Goal: Task Accomplishment & Management: Use online tool/utility

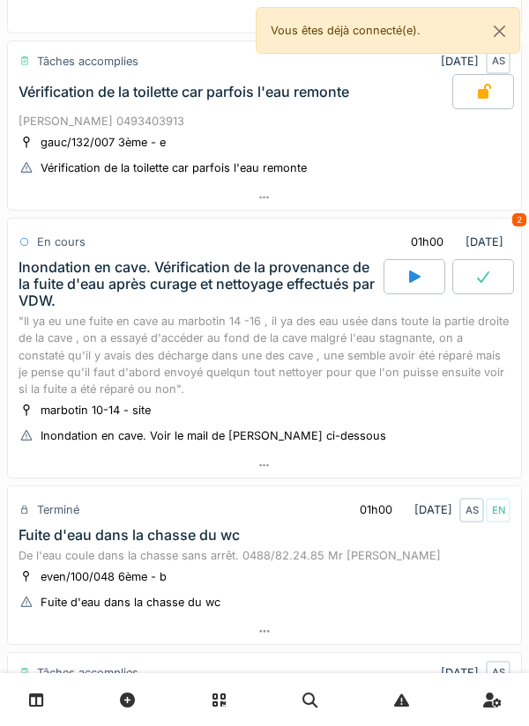
scroll to position [791, 0]
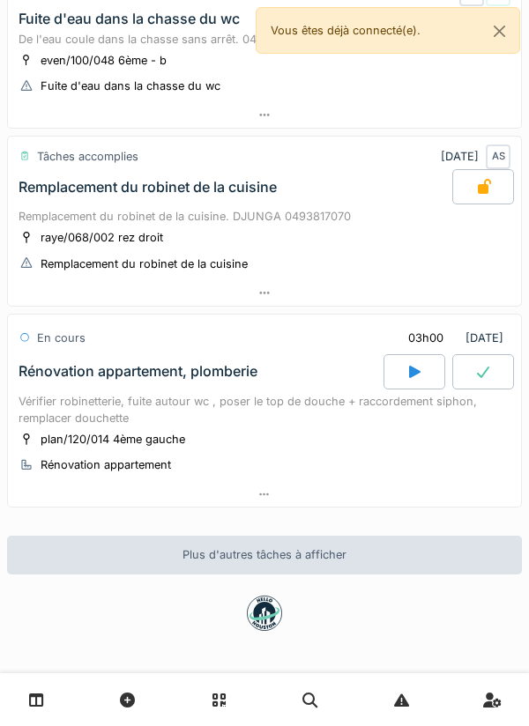
click at [419, 358] on div at bounding box center [414, 371] width 62 height 35
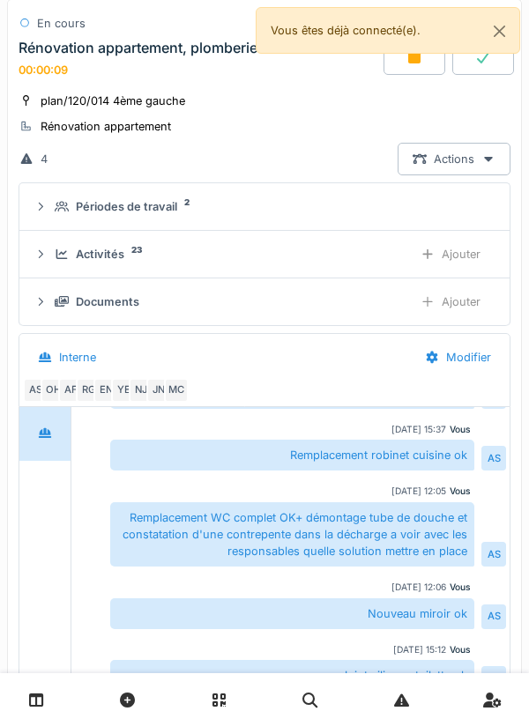
scroll to position [1129, 0]
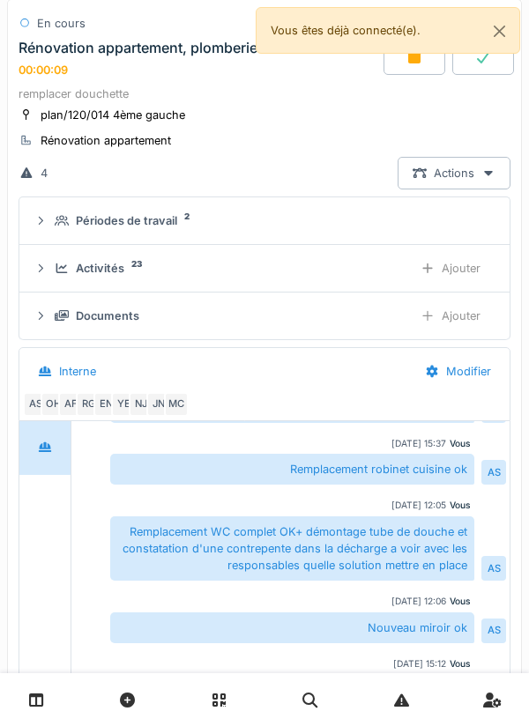
click at [137, 264] on sup "23" at bounding box center [136, 264] width 11 height 0
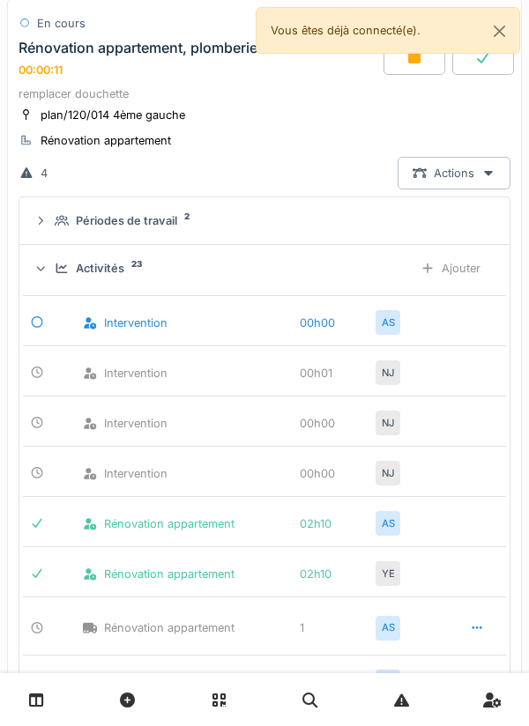
click at [466, 275] on div "Ajouter" at bounding box center [450, 268] width 90 height 33
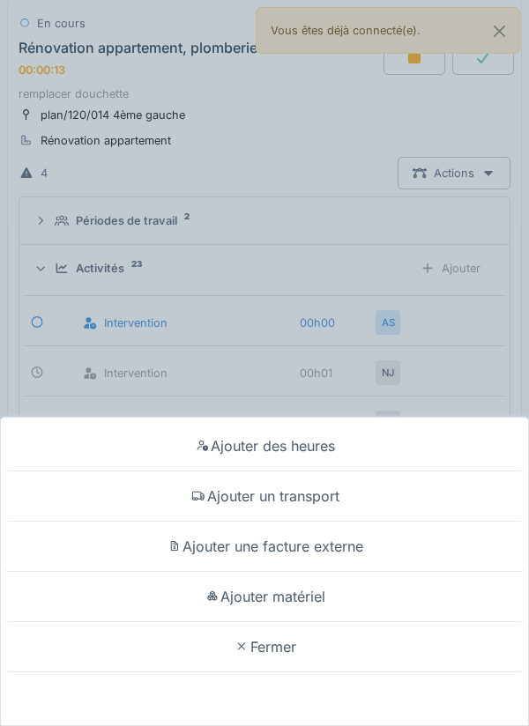
click at [335, 593] on div "Ajouter matériel" at bounding box center [264, 597] width 520 height 50
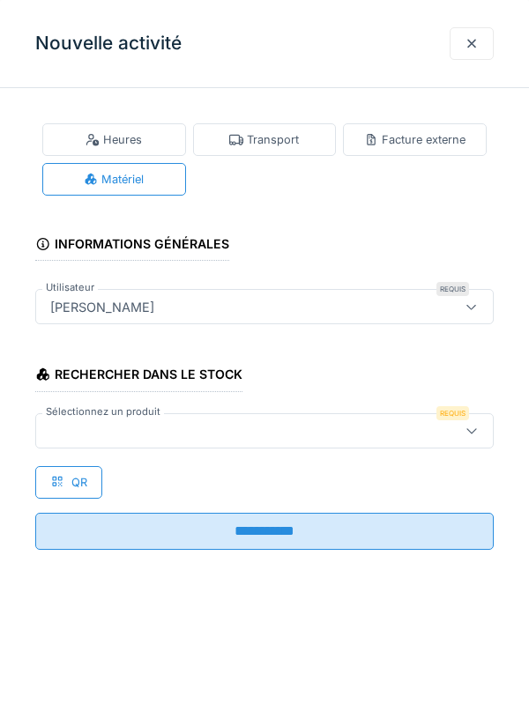
click at [333, 473] on div "Rechercher dans le stock Sélectionnez un produit Requis QR" at bounding box center [264, 422] width 458 height 151
click at [357, 431] on div at bounding box center [235, 430] width 384 height 19
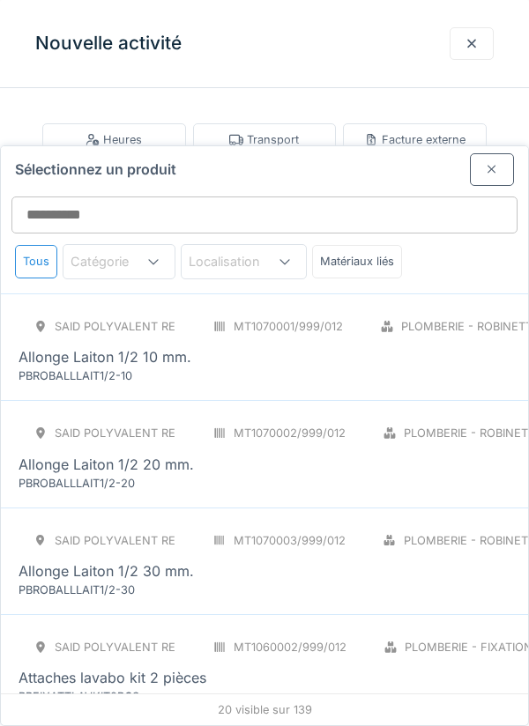
click at [464, 42] on div at bounding box center [471, 43] width 44 height 33
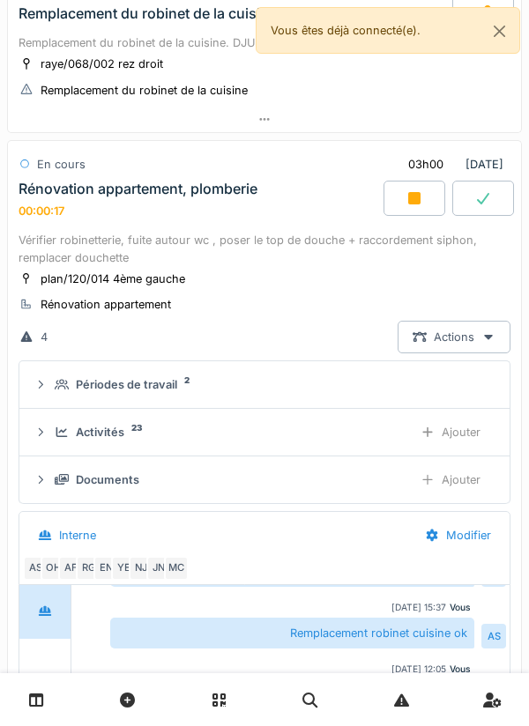
scroll to position [949, 0]
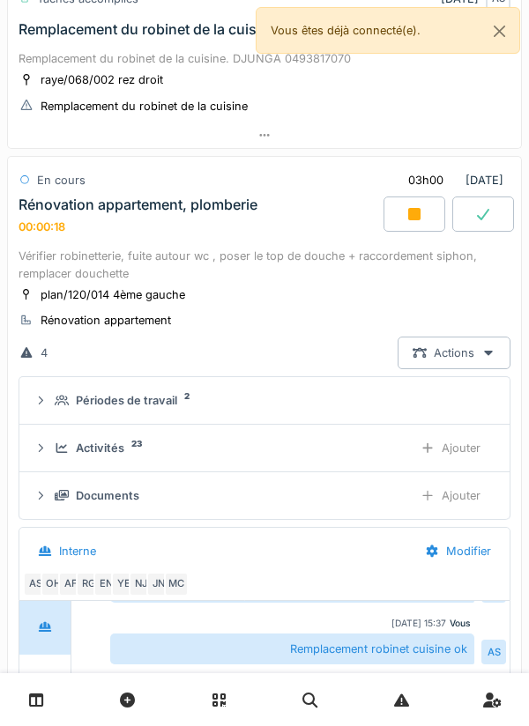
click at [458, 453] on div "Ajouter" at bounding box center [450, 448] width 90 height 33
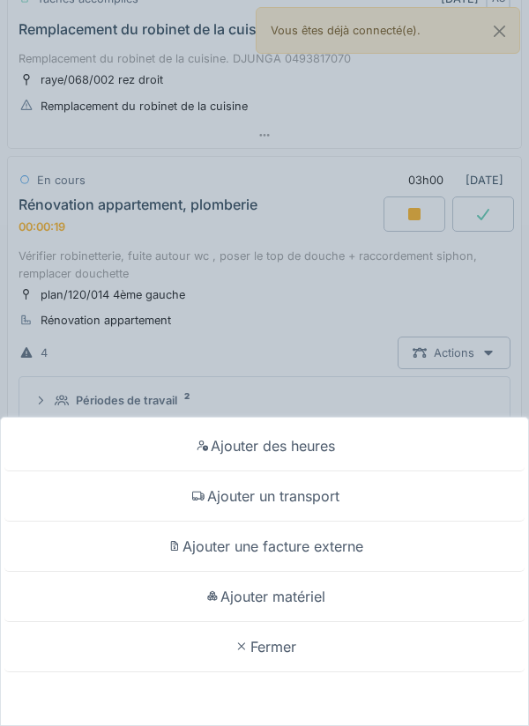
click at [330, 501] on div "Ajouter un transport" at bounding box center [264, 496] width 520 height 50
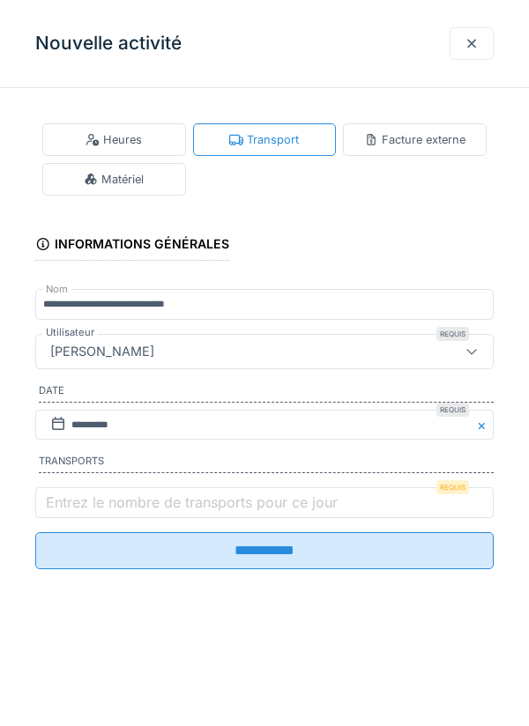
click at [67, 499] on label "Entrez le nombre de transports pour ce jour" at bounding box center [191, 502] width 299 height 21
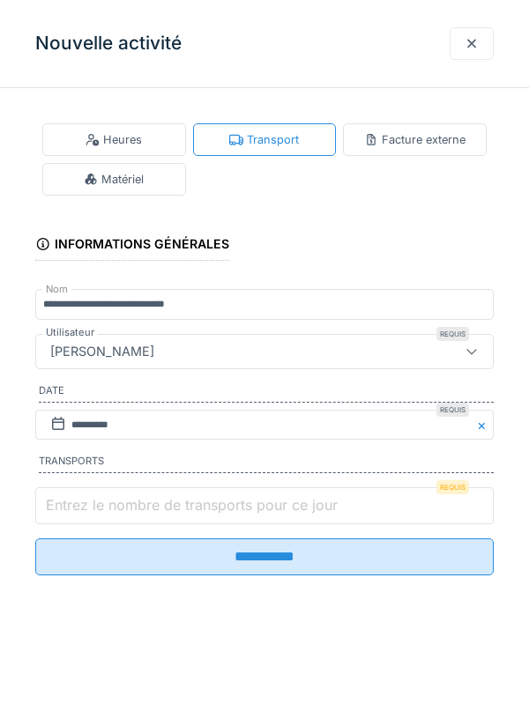
click at [67, 499] on input "Entrez le nombre de transports pour ce jour" at bounding box center [264, 505] width 458 height 37
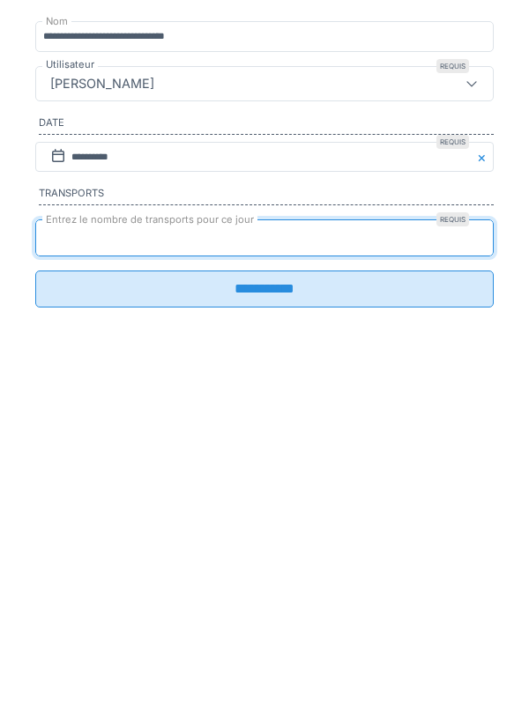
type input "*"
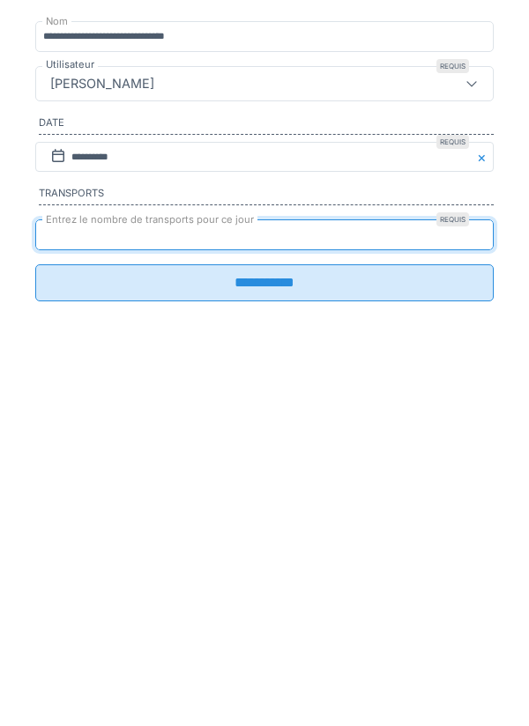
click at [97, 569] on input "**********" at bounding box center [264, 550] width 458 height 37
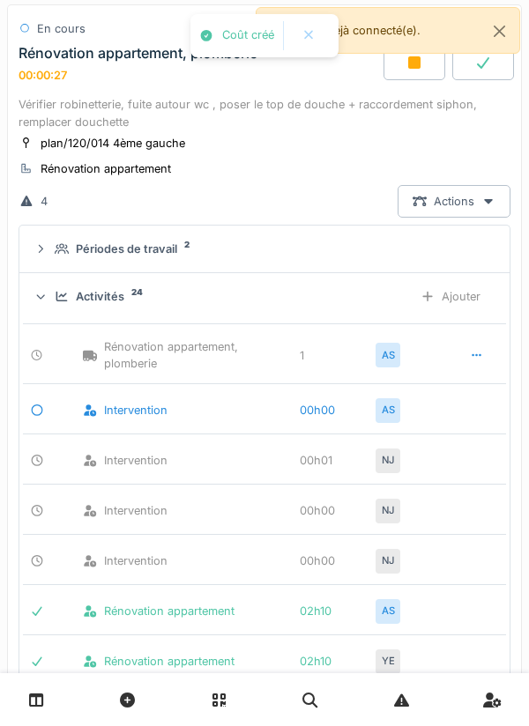
scroll to position [1129, 0]
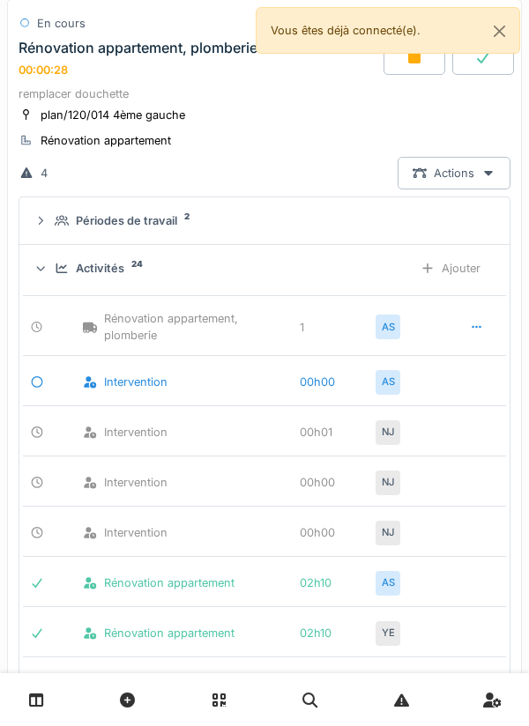
click at [396, 441] on div "NJ" at bounding box center [387, 432] width 25 height 25
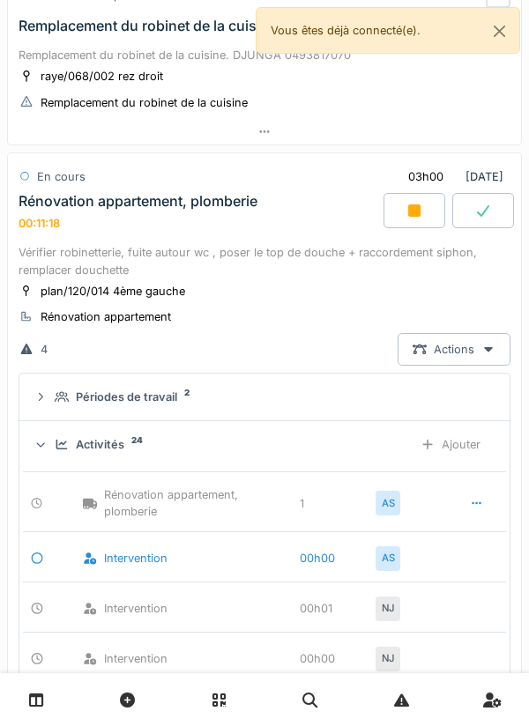
scroll to position [942, 0]
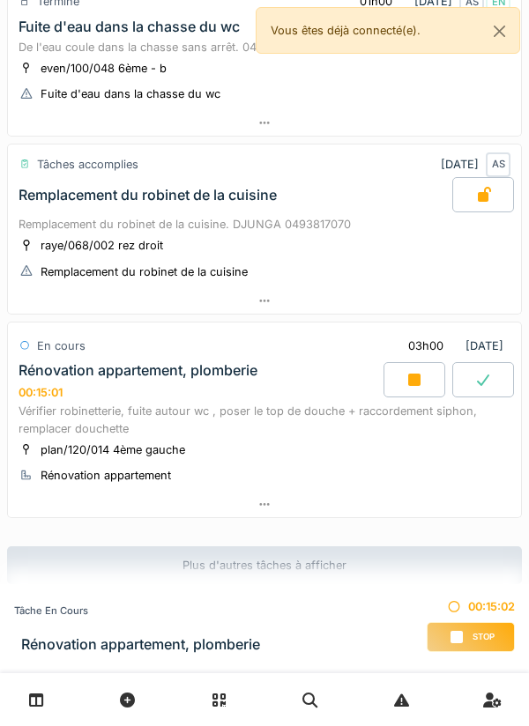
scroll to position [793, 0]
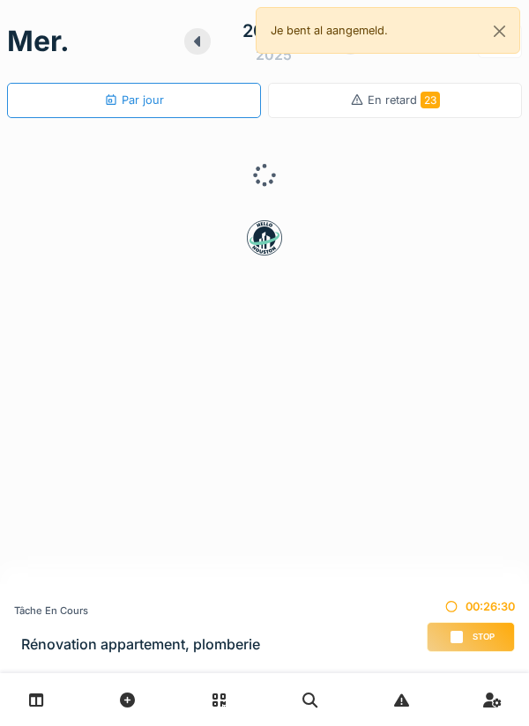
click at [429, 637] on div "Stop" at bounding box center [471, 637] width 88 height 30
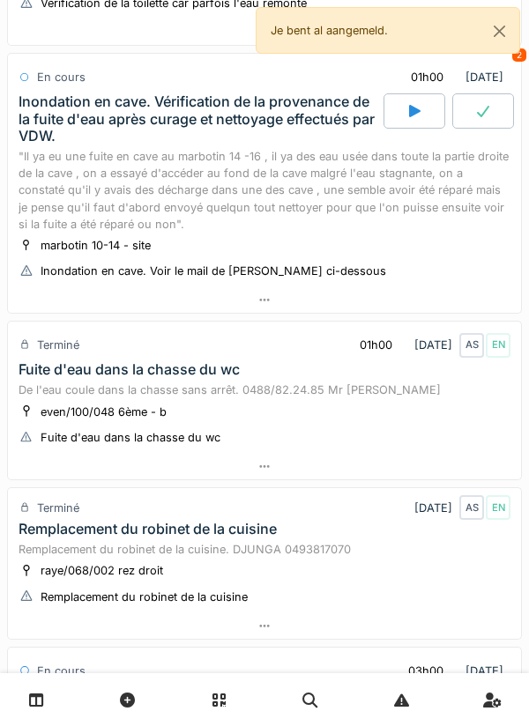
scroll to position [832, 0]
